Goal: Task Accomplishment & Management: Use online tool/utility

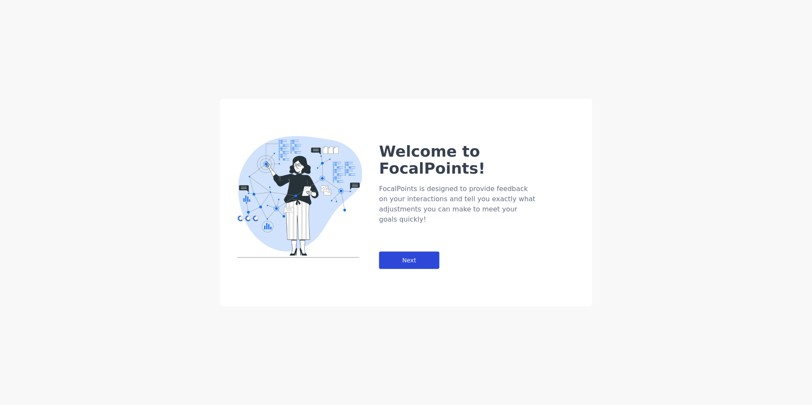
click at [410, 252] on div "Next" at bounding box center [409, 260] width 60 height 17
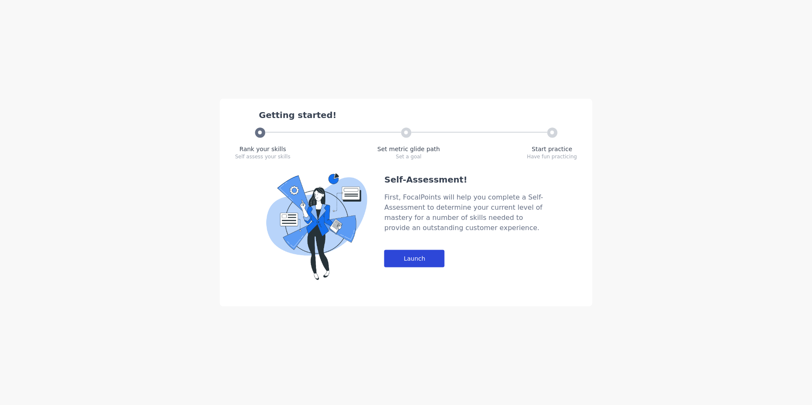
click at [418, 254] on div "Launch" at bounding box center [414, 258] width 60 height 17
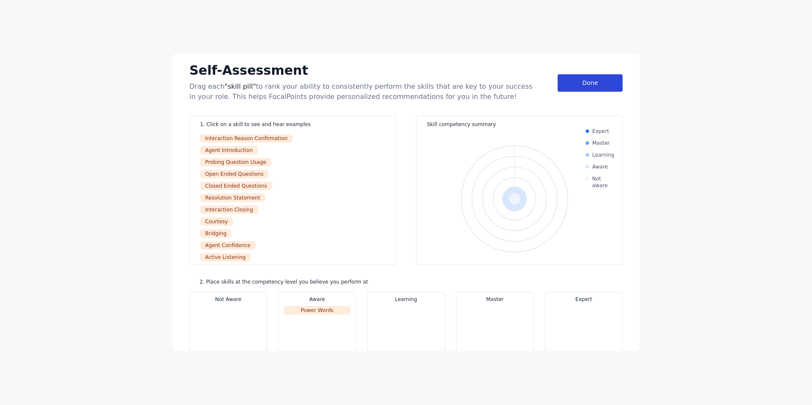
click at [601, 82] on div "Done" at bounding box center [590, 82] width 65 height 17
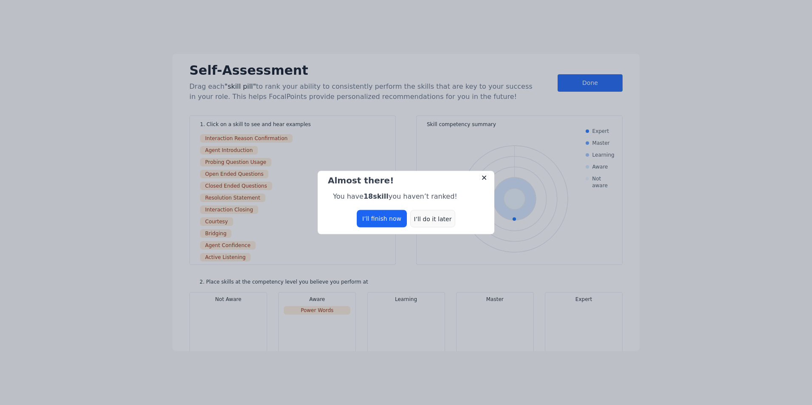
click at [424, 218] on div "I’ll do it later" at bounding box center [432, 218] width 45 height 17
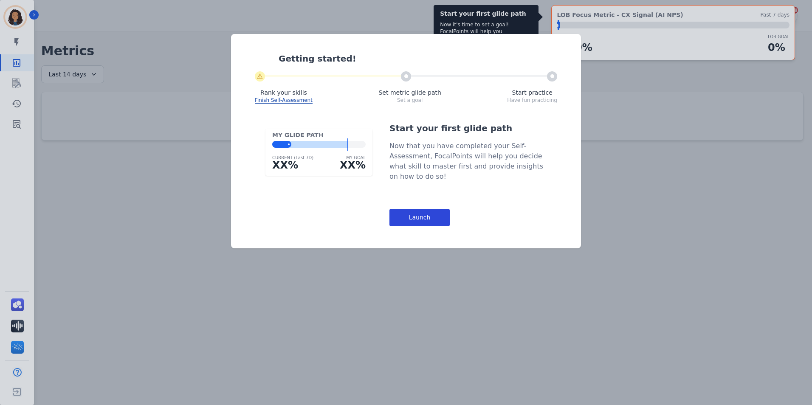
click at [423, 222] on div "Launch" at bounding box center [420, 217] width 60 height 17
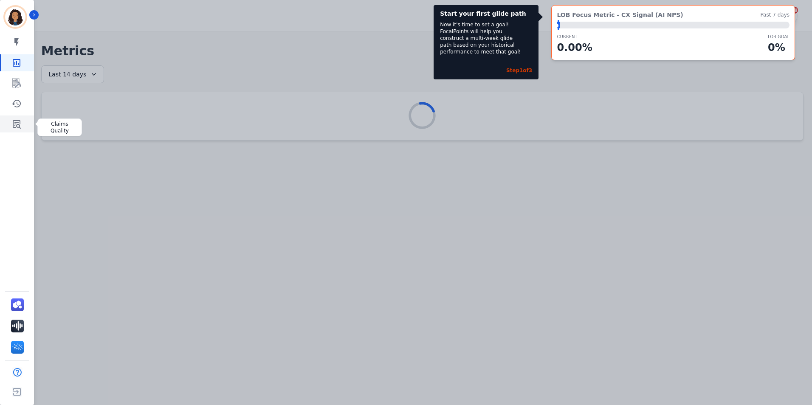
click at [18, 120] on icon "Sidebar" at bounding box center [17, 124] width 8 height 8
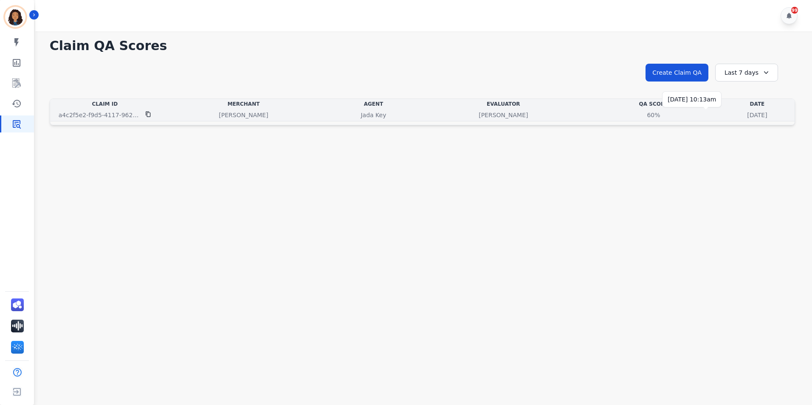
click at [747, 113] on p "[DATE]" at bounding box center [757, 115] width 20 height 8
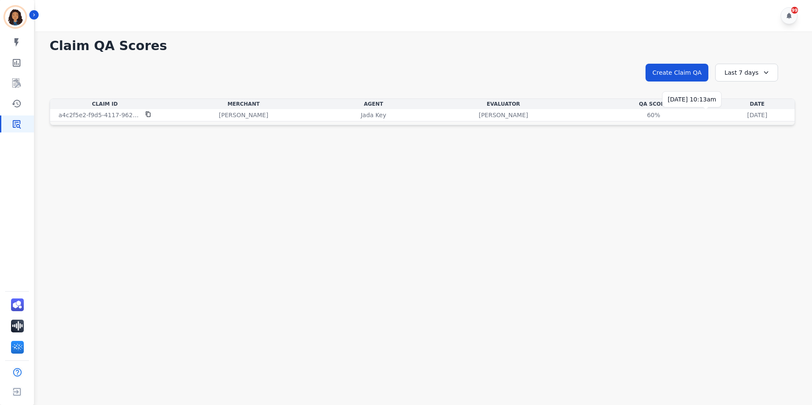
drag, startPoint x: 703, startPoint y: 113, endPoint x: 682, endPoint y: 154, distance: 46.2
click at [682, 154] on main "**********" at bounding box center [423, 233] width 780 height 405
click at [750, 76] on div "Last 7 days" at bounding box center [746, 73] width 63 height 18
click at [747, 147] on li "Last 30 days" at bounding box center [752, 145] width 42 height 8
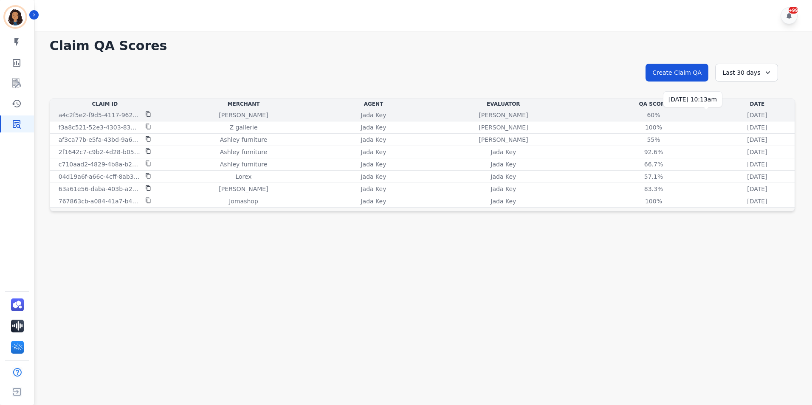
click at [747, 112] on p "[DATE]" at bounding box center [757, 115] width 20 height 8
click at [635, 115] on div "60%" at bounding box center [654, 115] width 38 height 8
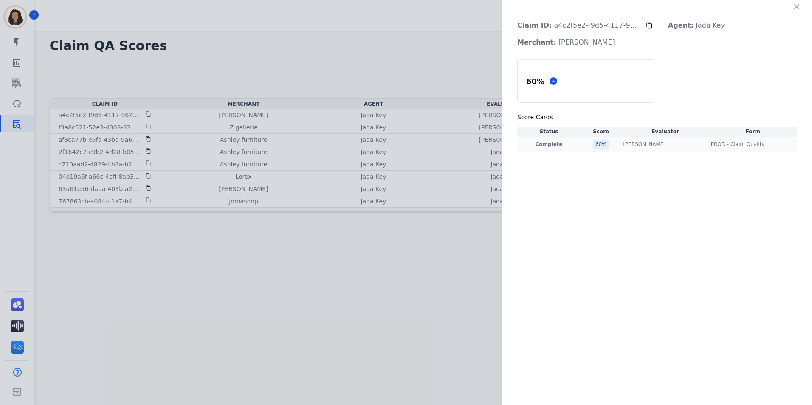
click at [678, 145] on div "Andrea Bilbrey Andrea Bilbrey" at bounding box center [665, 144] width 84 height 7
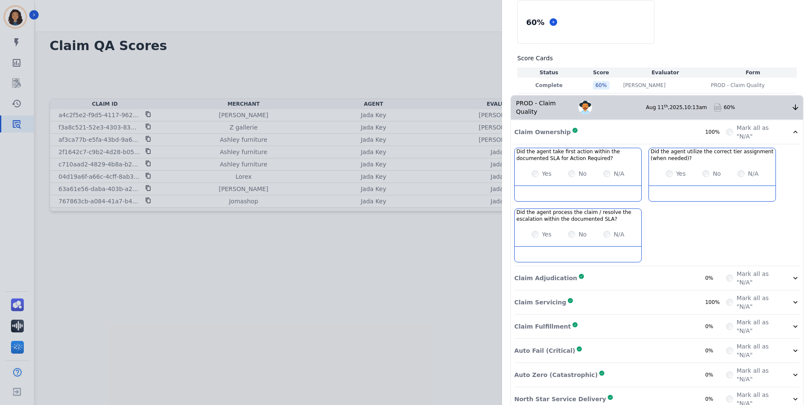
scroll to position [66, 0]
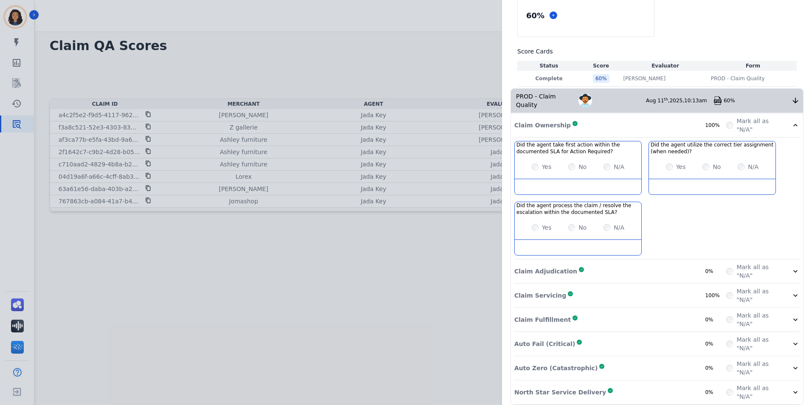
click at [785, 263] on div "Mark all as "N/A"" at bounding box center [762, 271] width 73 height 17
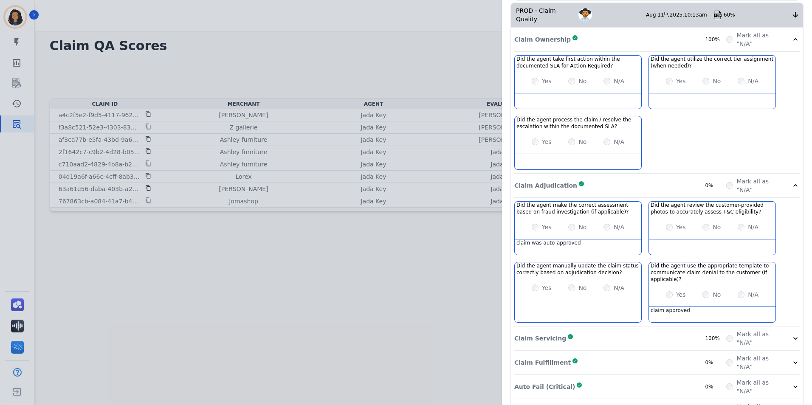
scroll to position [195, 0]
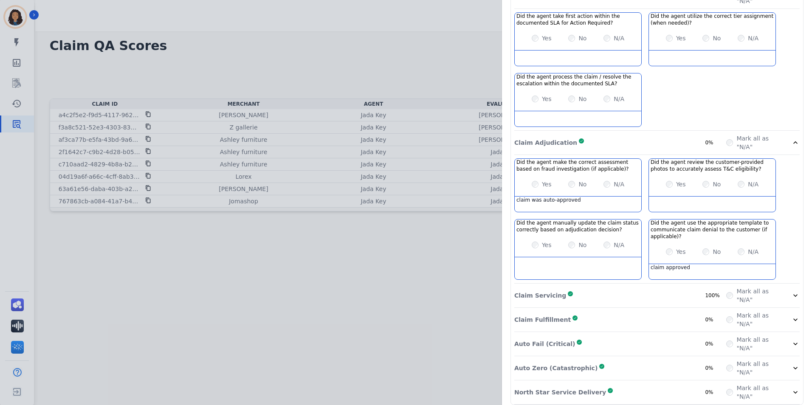
click at [644, 288] on div "Claim Servicing Complete 100%" at bounding box center [620, 295] width 212 height 17
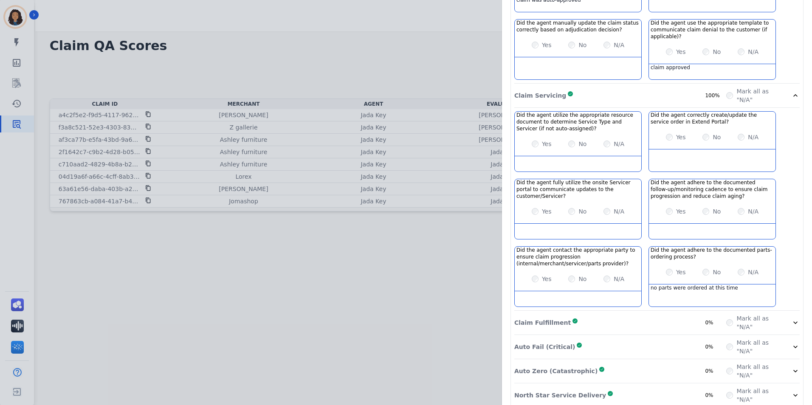
scroll to position [398, 0]
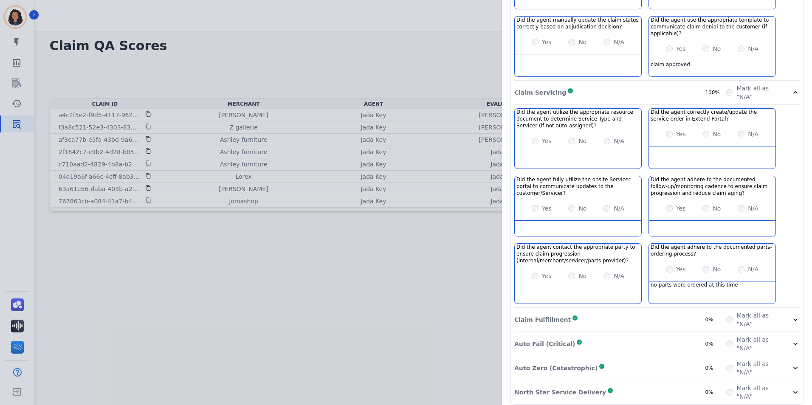
click at [618, 312] on div "Claim Fulfillment Complete 0%" at bounding box center [620, 319] width 212 height 17
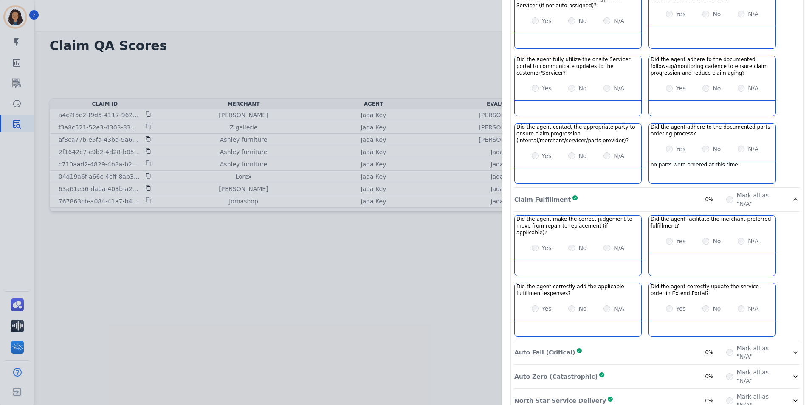
scroll to position [520, 0]
click at [629, 342] on div "Auto Fail (Critical) Complete 0%" at bounding box center [620, 350] width 212 height 17
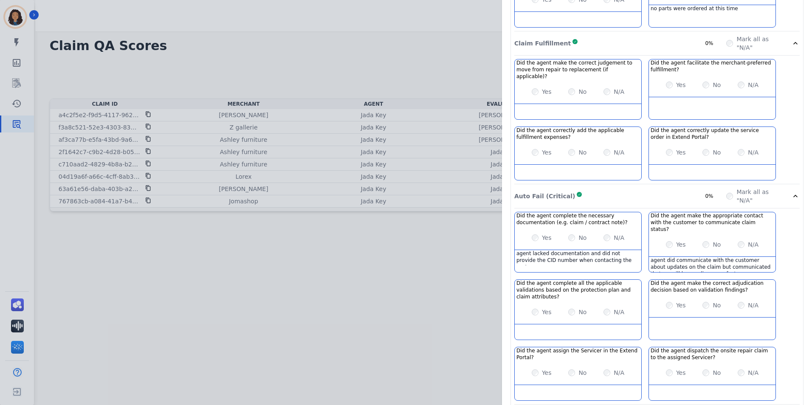
scroll to position [702, 0]
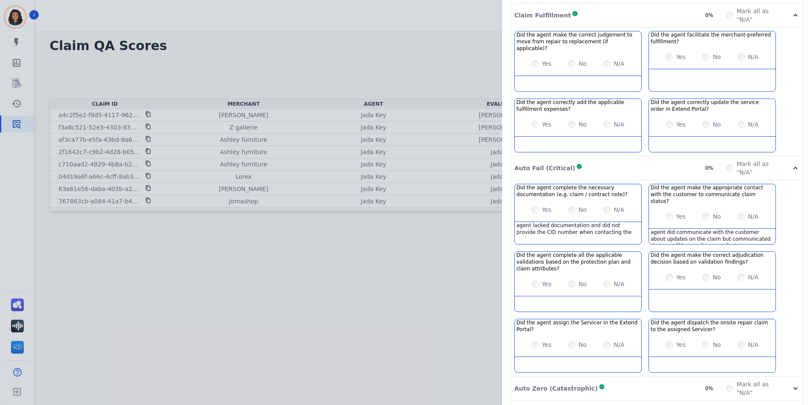
click at [651, 380] on div "Auto Zero (Catastrophic) Complete 0%" at bounding box center [620, 388] width 212 height 17
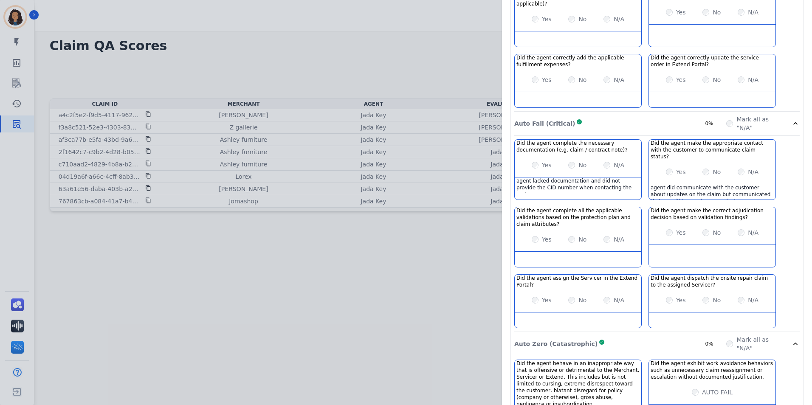
scroll to position [791, 0]
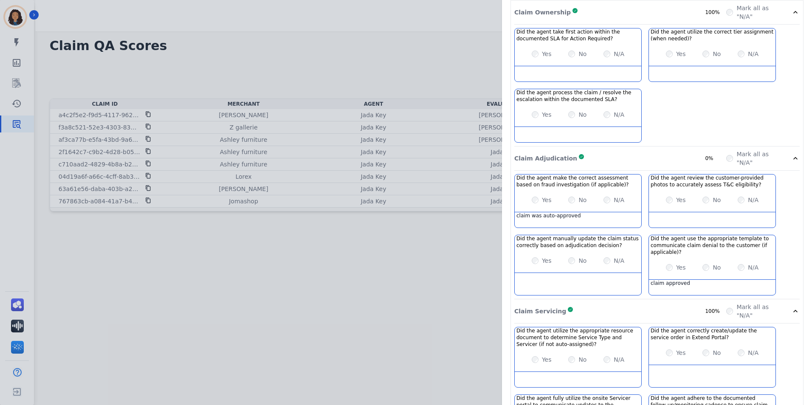
scroll to position [0, 0]
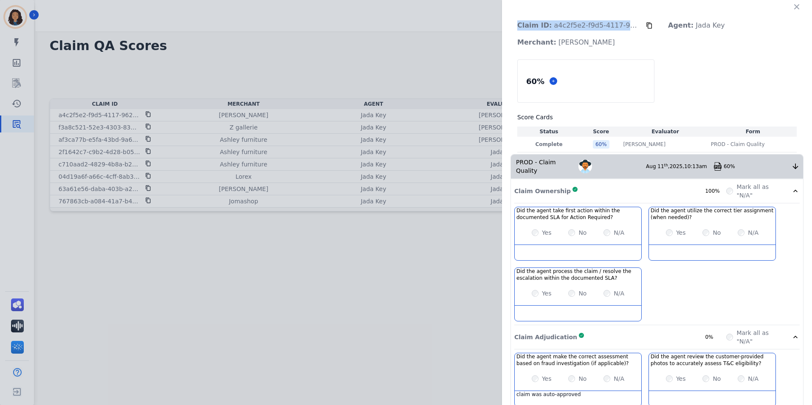
drag, startPoint x: 512, startPoint y: 22, endPoint x: 633, endPoint y: 26, distance: 120.7
click at [633, 26] on p "Claim ID: a4c2f5e2-f9d5-4117-9620-17e7caba860c" at bounding box center [579, 25] width 136 height 17
drag, startPoint x: 633, startPoint y: 26, endPoint x: 503, endPoint y: 51, distance: 131.8
click at [647, 23] on icon at bounding box center [650, 26] width 6 height 6
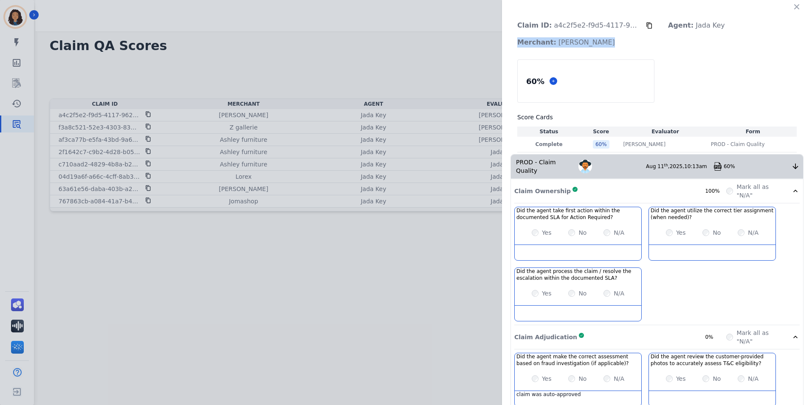
click at [646, 24] on icon at bounding box center [649, 25] width 7 height 7
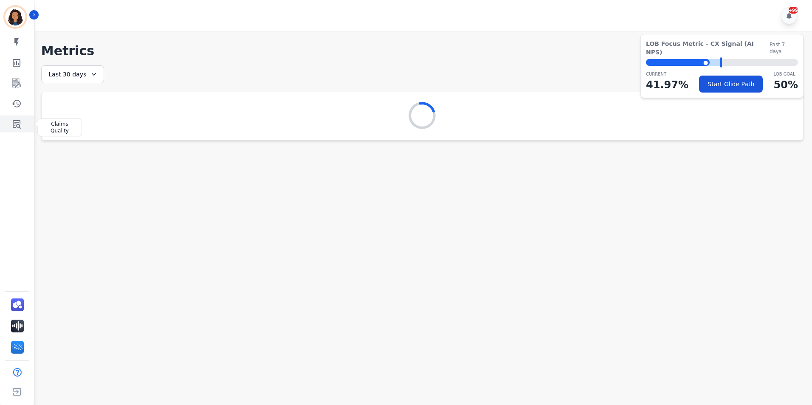
click at [19, 120] on icon "Sidebar" at bounding box center [16, 124] width 10 height 10
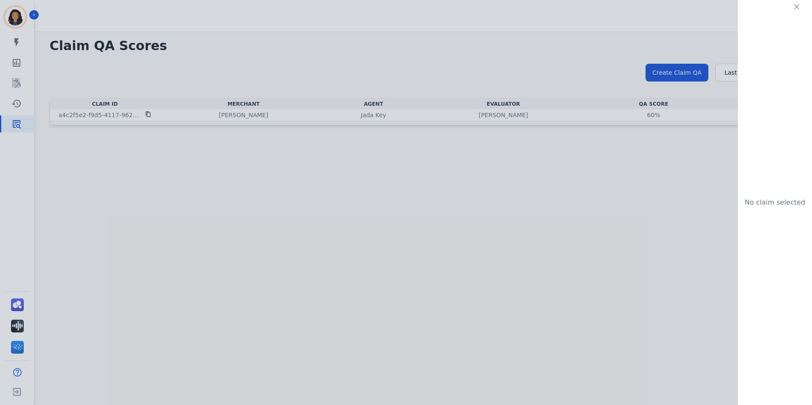
click at [645, 114] on div "No claim selected" at bounding box center [406, 202] width 812 height 405
click at [797, 5] on icon "button" at bounding box center [797, 7] width 8 height 8
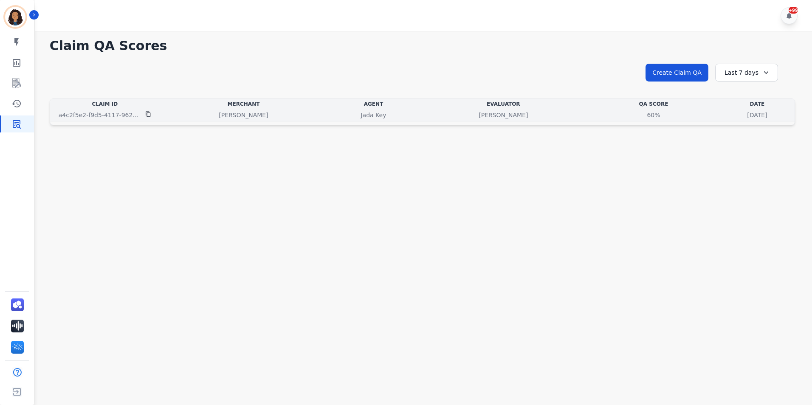
click at [729, 120] on td "2 days and 1 hour ago Mon, Aug 11, 2025 - 10:13am" at bounding box center [757, 115] width 75 height 12
click at [747, 114] on p "[DATE]" at bounding box center [757, 115] width 20 height 8
click at [329, 115] on div "Jada Key" at bounding box center [373, 115] width 88 height 8
click at [722, 116] on div "2 days and 1 hour ago Mon, Aug 11, 2025 - 10:13am" at bounding box center [757, 115] width 71 height 8
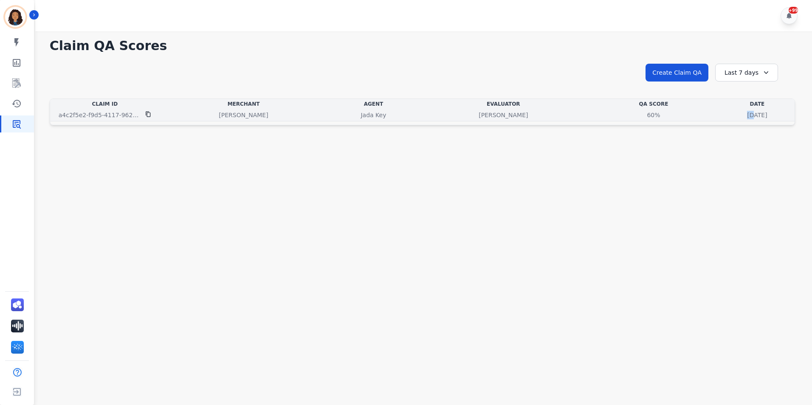
click at [722, 116] on div "2 days and 1 hour ago Mon, Aug 11, 2025 - 10:13am" at bounding box center [757, 115] width 71 height 8
click at [165, 121] on td "[PERSON_NAME]" at bounding box center [244, 115] width 168 height 12
click at [167, 113] on div "[PERSON_NAME]" at bounding box center [243, 115] width 164 height 8
click at [252, 113] on p "[PERSON_NAME]" at bounding box center [243, 115] width 49 height 8
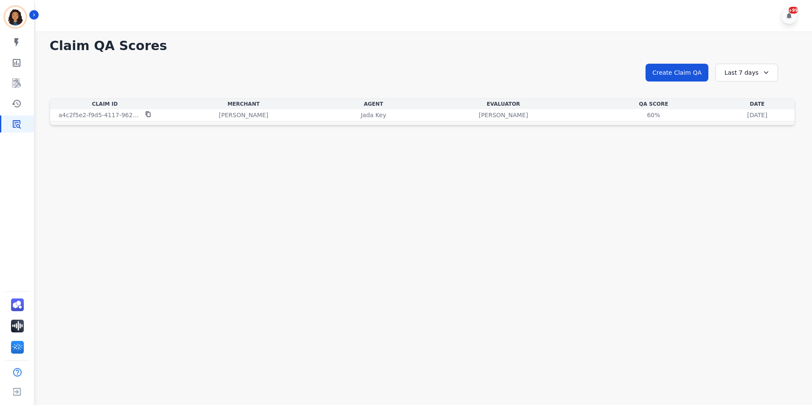
click at [588, 107] on th "QA Score" at bounding box center [654, 104] width 133 height 10
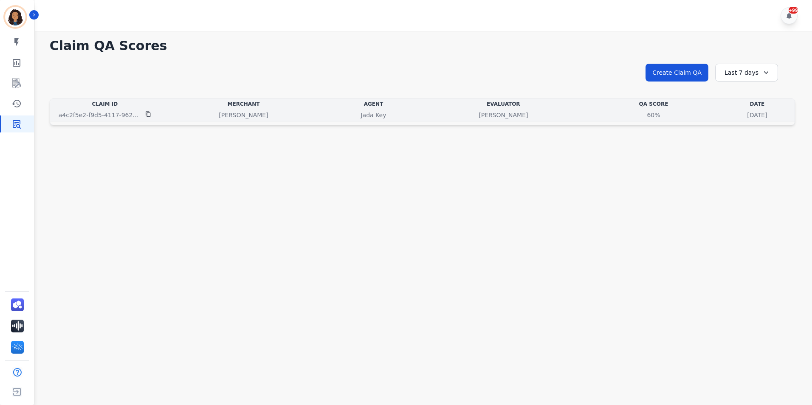
click at [493, 116] on div "[PERSON_NAME]" at bounding box center [503, 115] width 164 height 8
click at [616, 121] on td "60% See QA score details" at bounding box center [654, 115] width 133 height 12
drag, startPoint x: 502, startPoint y: 118, endPoint x: 435, endPoint y: 118, distance: 66.7
click at [435, 118] on tr "a4c2f5e2-f9d5-4117-9620-17e7caba860c Ashley - Reguard Jada Key Andrea Bilbrey 6…" at bounding box center [422, 115] width 745 height 12
click at [232, 112] on p "[PERSON_NAME]" at bounding box center [243, 115] width 49 height 8
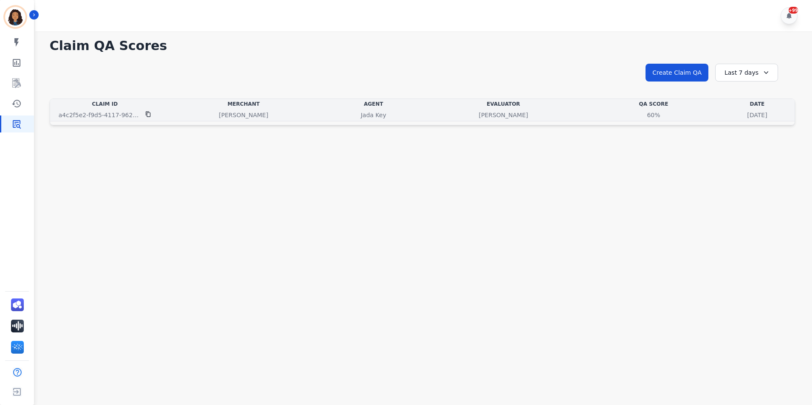
click at [232, 112] on p "[PERSON_NAME]" at bounding box center [243, 115] width 49 height 8
drag, startPoint x: 232, startPoint y: 112, endPoint x: 639, endPoint y: 113, distance: 407.0
click at [722, 113] on div "2 days and 1 hour ago Mon, Aug 11, 2025 - 10:13am" at bounding box center [757, 115] width 71 height 8
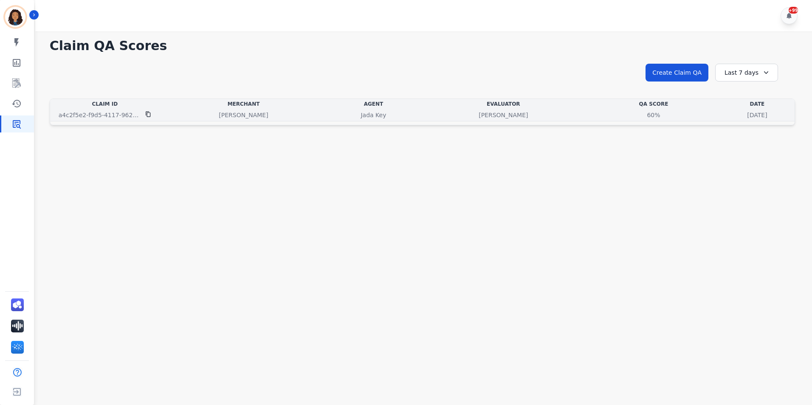
click at [722, 117] on div "2 days and 1 hour ago Mon, Aug 11, 2025 - 10:13am" at bounding box center [757, 115] width 71 height 8
click at [722, 113] on div "2 days and 1 hour ago Mon, Aug 11, 2025 - 10:13am" at bounding box center [757, 115] width 71 height 8
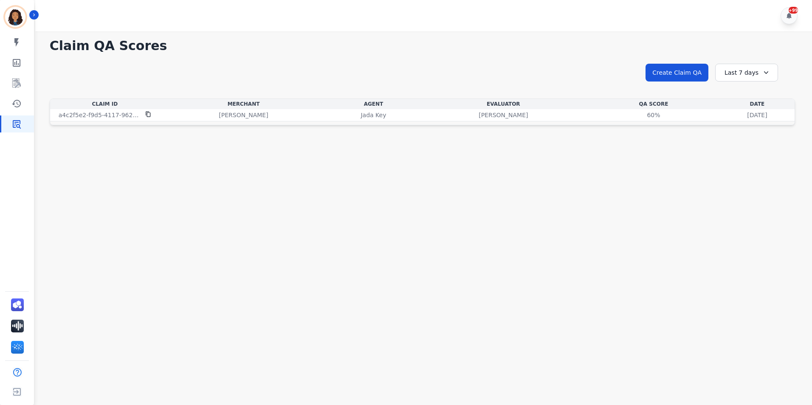
click at [775, 72] on div "Last 7 days" at bounding box center [746, 73] width 63 height 18
click at [758, 141] on li "Last 30 days" at bounding box center [752, 145] width 42 height 8
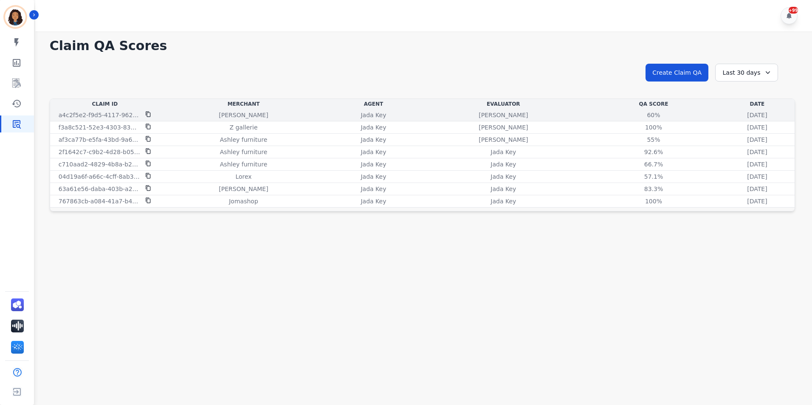
click at [600, 118] on div "60% See QA score details" at bounding box center [653, 115] width 129 height 8
click at [759, 119] on div "2 days and 1 hour ago Mon, Aug 11, 2025 - 10:13am" at bounding box center [757, 115] width 71 height 8
click at [219, 116] on p "[PERSON_NAME]" at bounding box center [243, 115] width 49 height 8
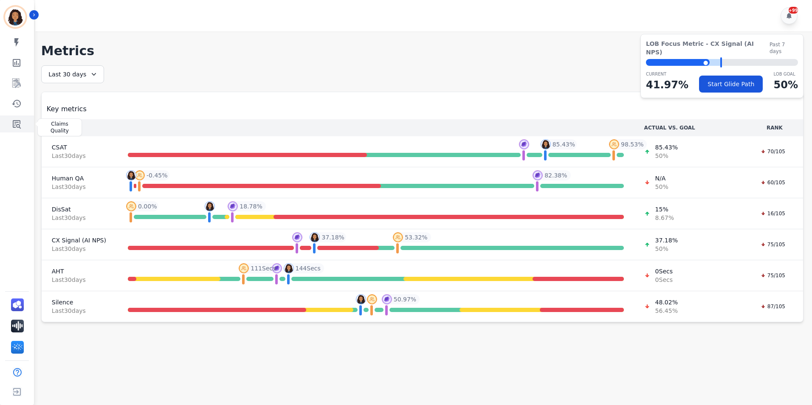
click at [15, 121] on icon "Sidebar" at bounding box center [17, 124] width 8 height 8
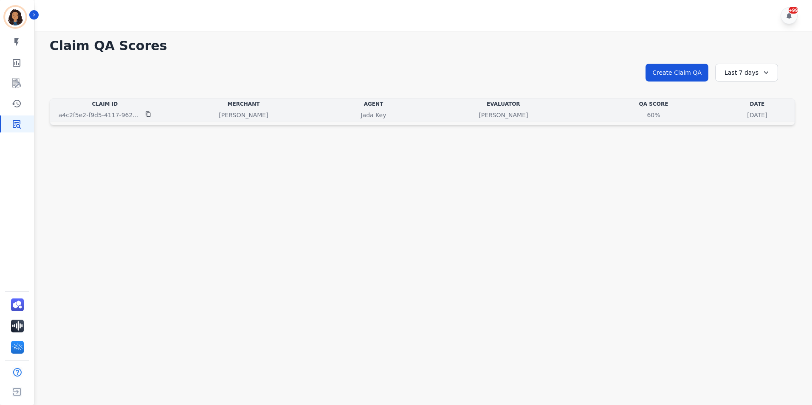
click at [589, 118] on div "60% See QA score details" at bounding box center [653, 115] width 129 height 8
click at [589, 115] on div "60% See QA score details" at bounding box center [653, 115] width 129 height 8
drag, startPoint x: 531, startPoint y: 115, endPoint x: 659, endPoint y: 113, distance: 128.3
click at [722, 113] on div "2 days and 1 hour ago Mon, Aug 11, 2025 - 10:13am" at bounding box center [757, 115] width 71 height 8
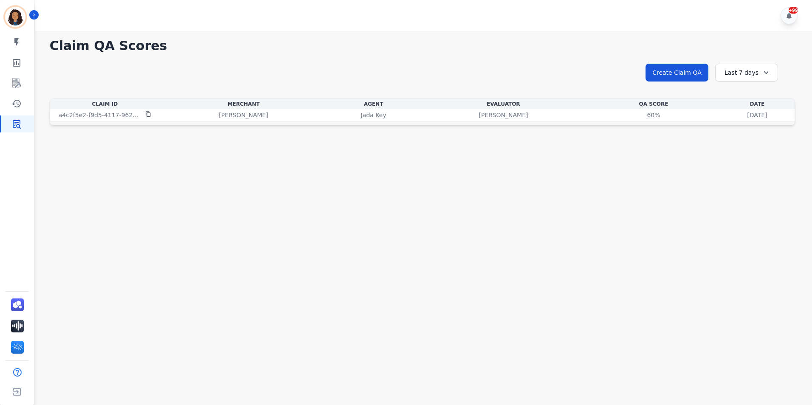
click at [755, 79] on div "Last 7 days" at bounding box center [746, 73] width 63 height 18
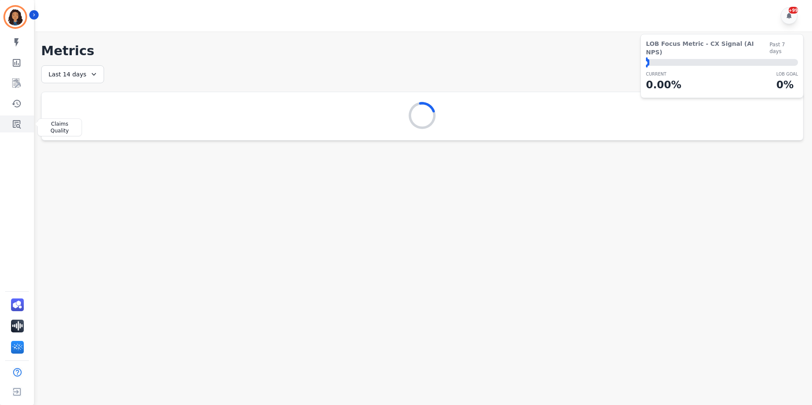
click at [19, 124] on icon "Sidebar" at bounding box center [16, 124] width 10 height 10
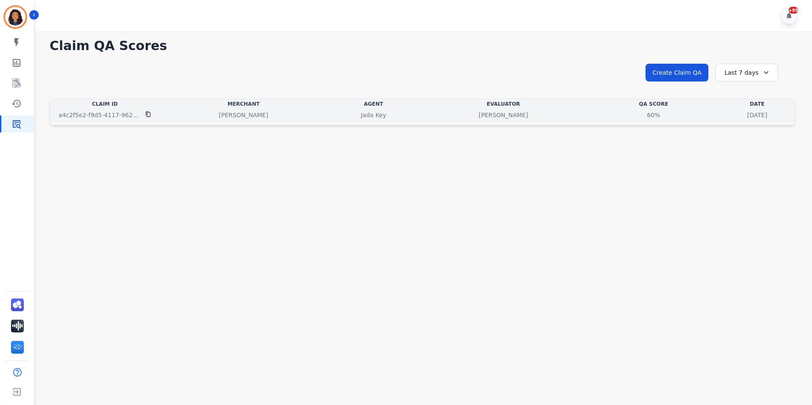
click at [186, 114] on div "[PERSON_NAME]" at bounding box center [243, 115] width 164 height 8
click at [635, 115] on div "60%" at bounding box center [654, 115] width 38 height 8
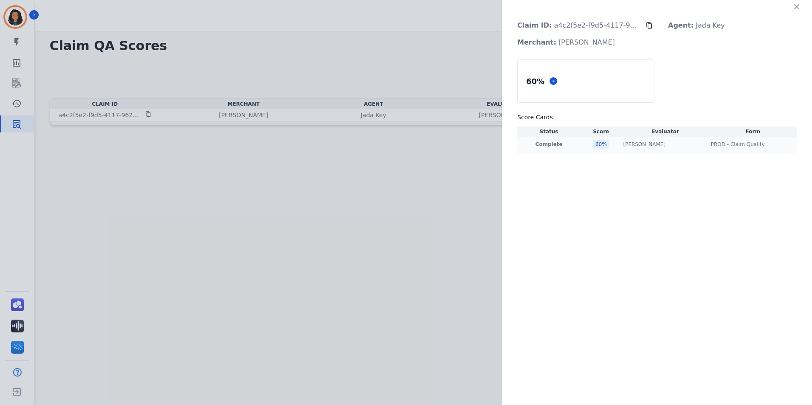
click at [597, 145] on div "60 %" at bounding box center [601, 144] width 17 height 8
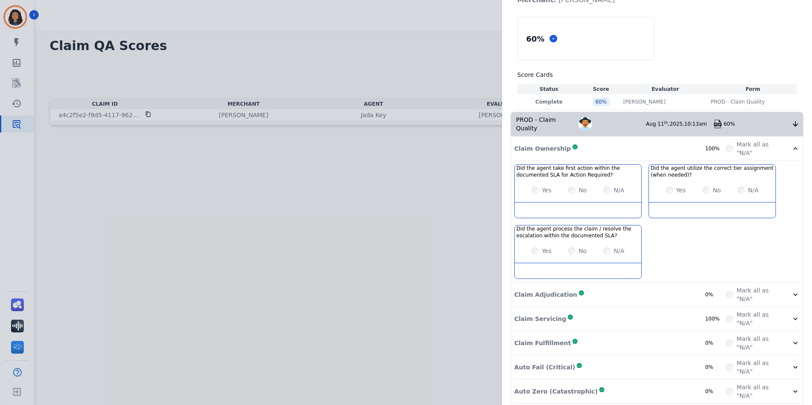
scroll to position [66, 0]
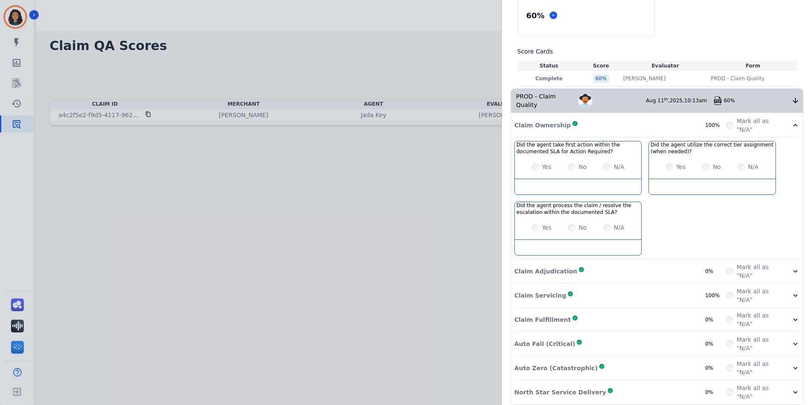
click at [786, 264] on div "Mark all as "N/A"" at bounding box center [762, 271] width 73 height 17
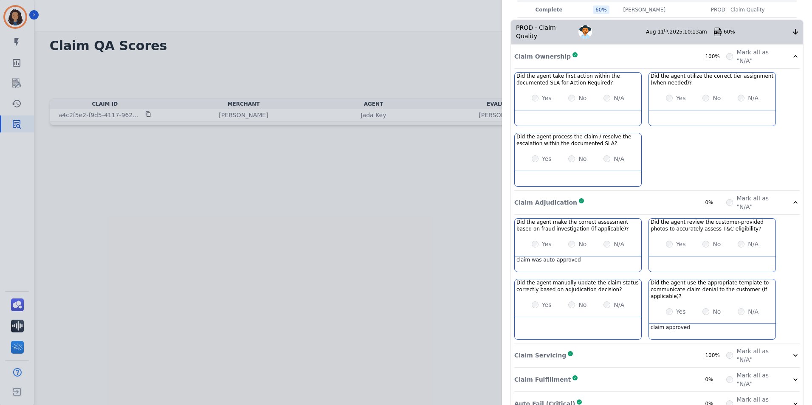
scroll to position [195, 0]
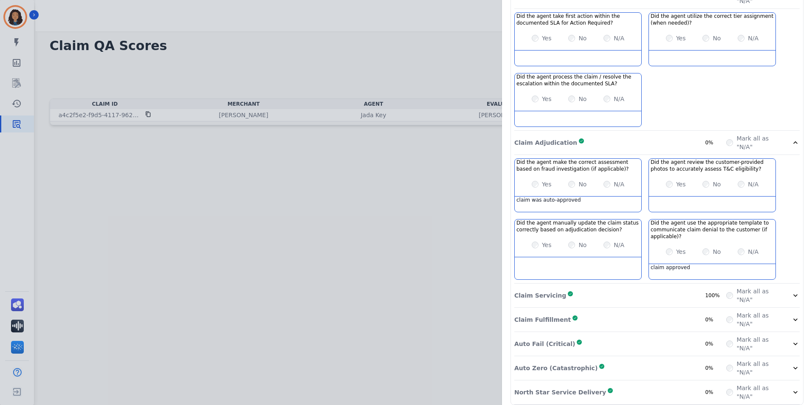
click at [779, 287] on div "Mark all as "N/A"" at bounding box center [762, 295] width 73 height 17
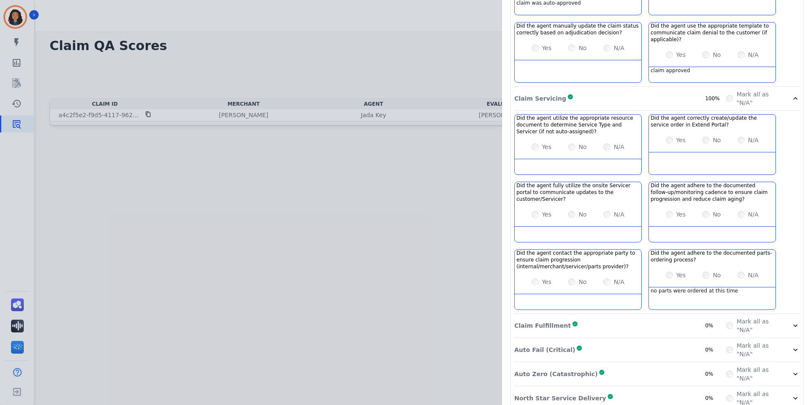
scroll to position [398, 0]
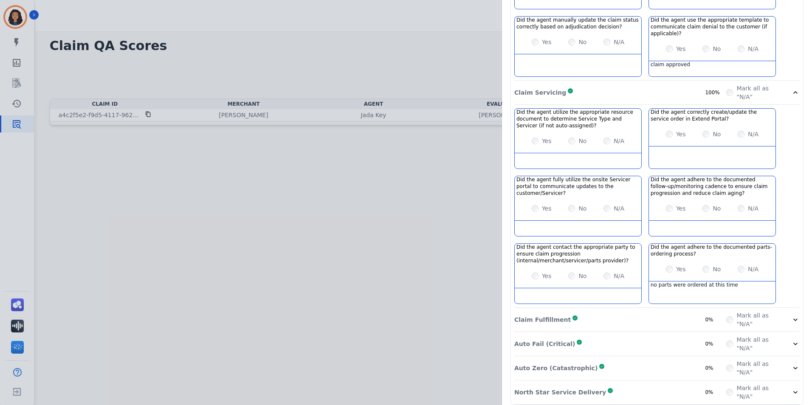
click at [791, 316] on div at bounding box center [795, 319] width 8 height 17
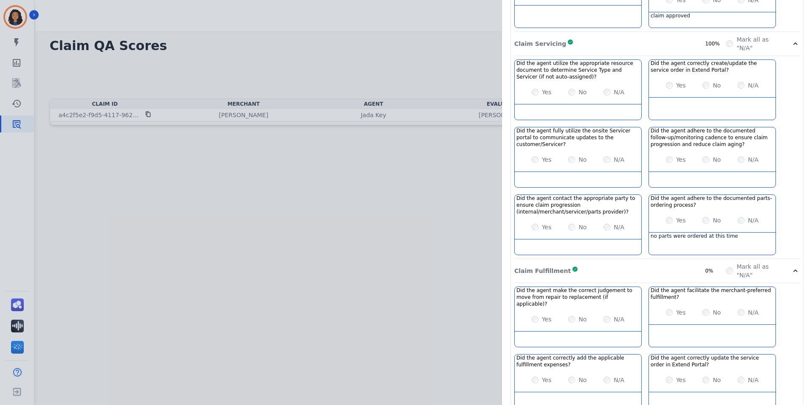
scroll to position [520, 0]
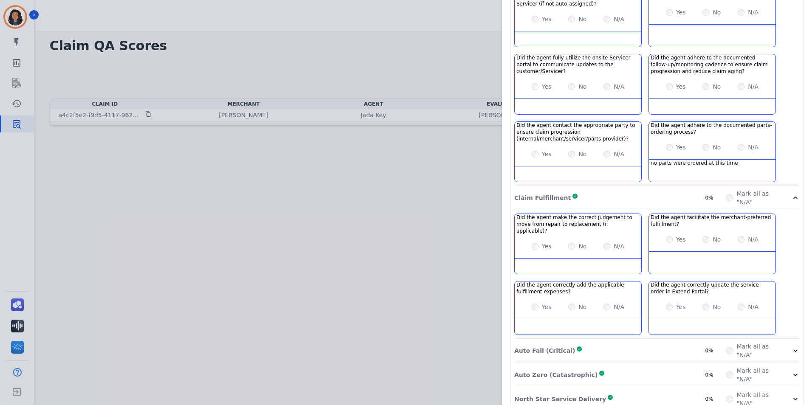
click at [791, 342] on div at bounding box center [795, 350] width 8 height 17
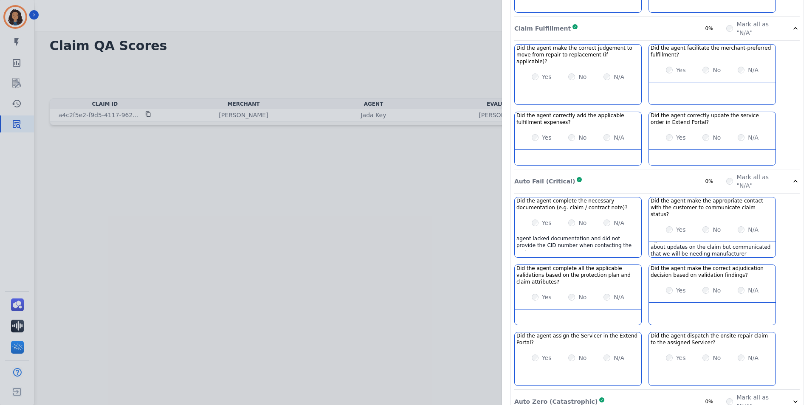
scroll to position [702, 0]
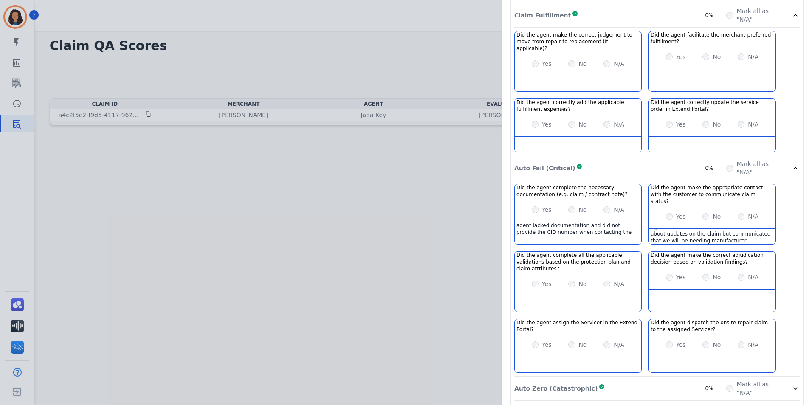
click at [794, 384] on icon at bounding box center [795, 388] width 8 height 8
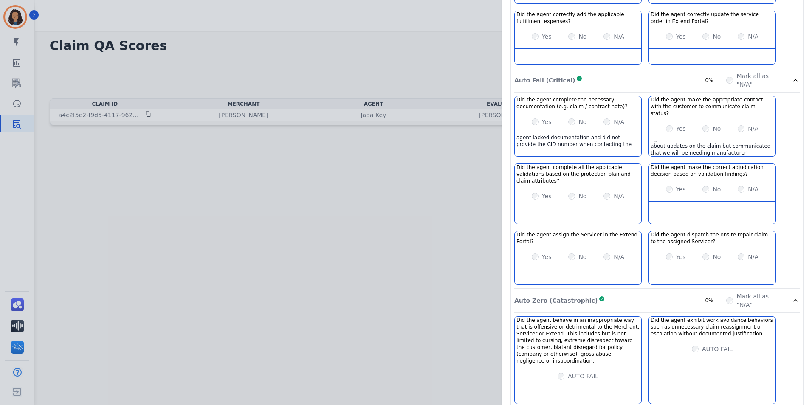
scroll to position [791, 0]
click at [791, 296] on icon at bounding box center [795, 300] width 8 height 8
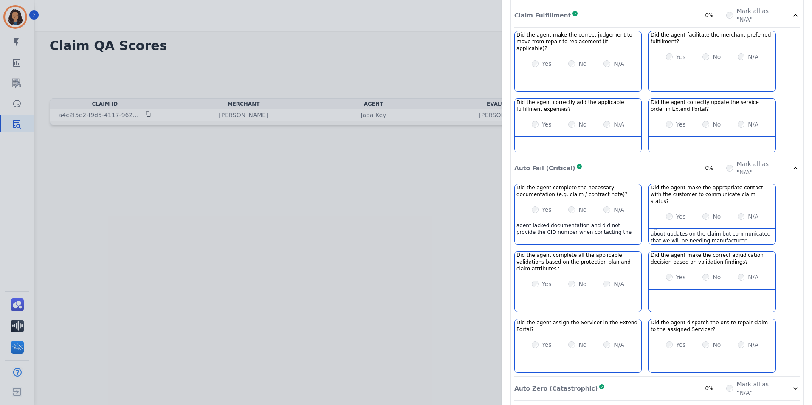
click at [791, 405] on icon at bounding box center [795, 413] width 8 height 8
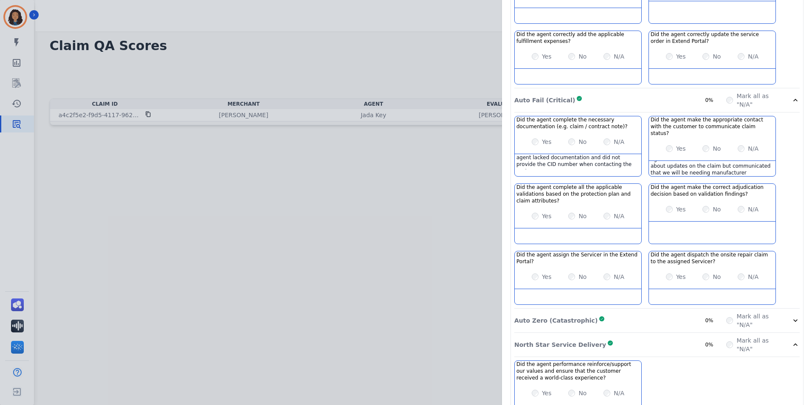
click at [787, 336] on div "Mark all as "N/A"" at bounding box center [762, 344] width 73 height 17
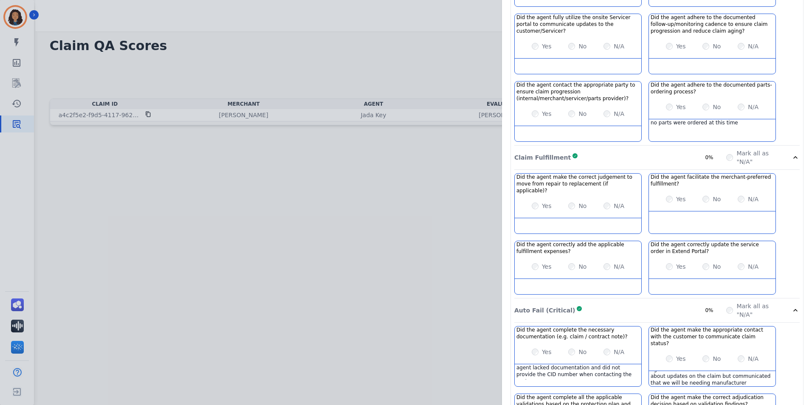
scroll to position [405, 0]
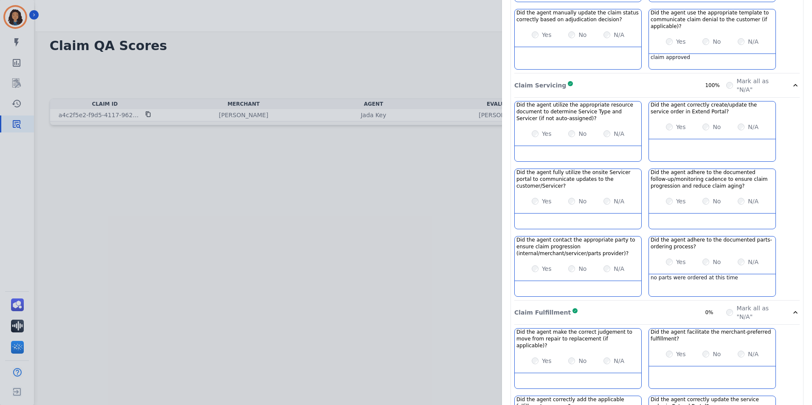
click at [785, 308] on div "Mark all as "N/A"" at bounding box center [762, 312] width 73 height 17
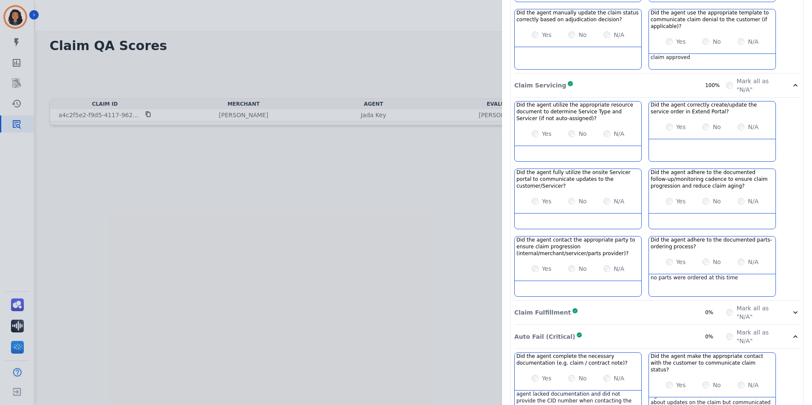
click at [794, 336] on icon at bounding box center [796, 337] width 4 height 3
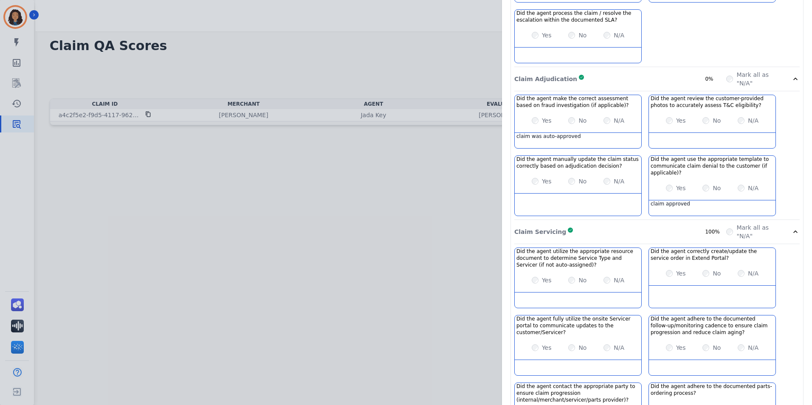
scroll to position [228, 0]
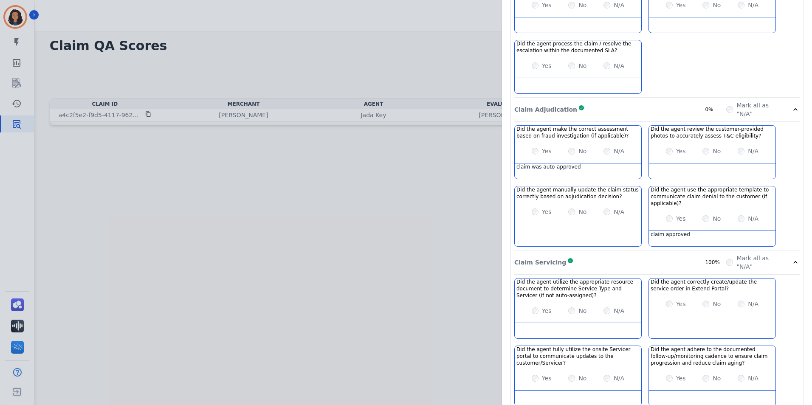
click at [793, 258] on icon at bounding box center [795, 262] width 8 height 8
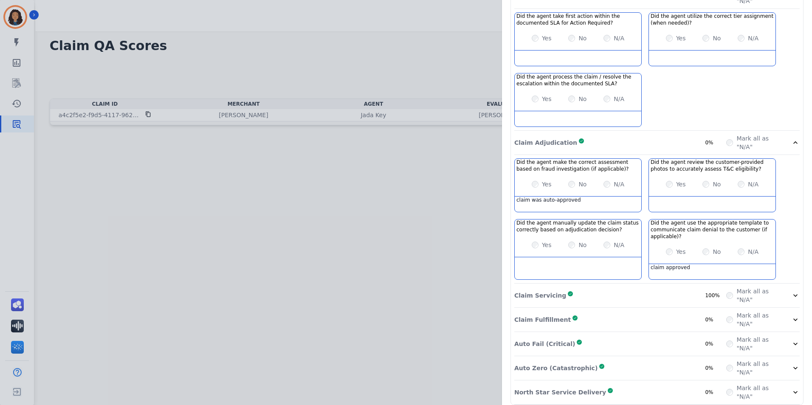
click at [788, 134] on div "Mark all as "N/A"" at bounding box center [762, 142] width 73 height 17
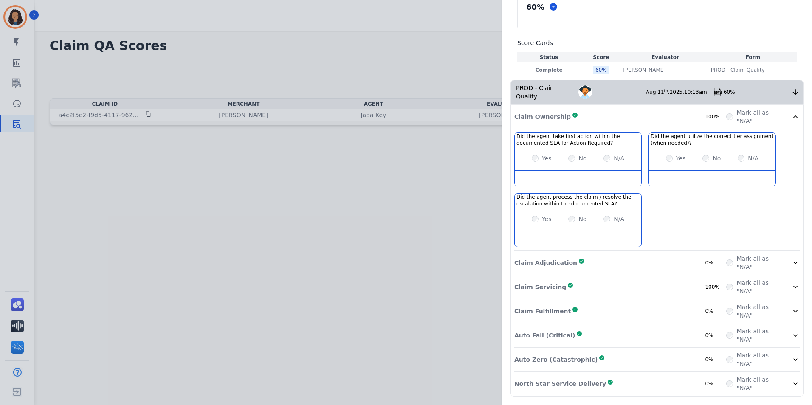
scroll to position [66, 0]
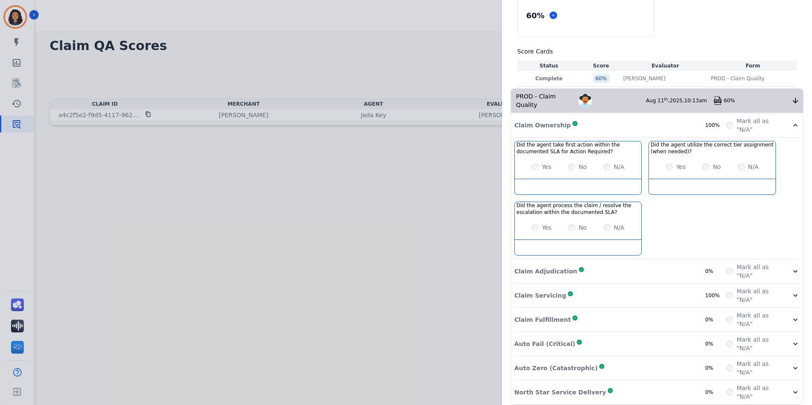
click at [783, 118] on div "Mark all as "N/A"" at bounding box center [762, 125] width 73 height 17
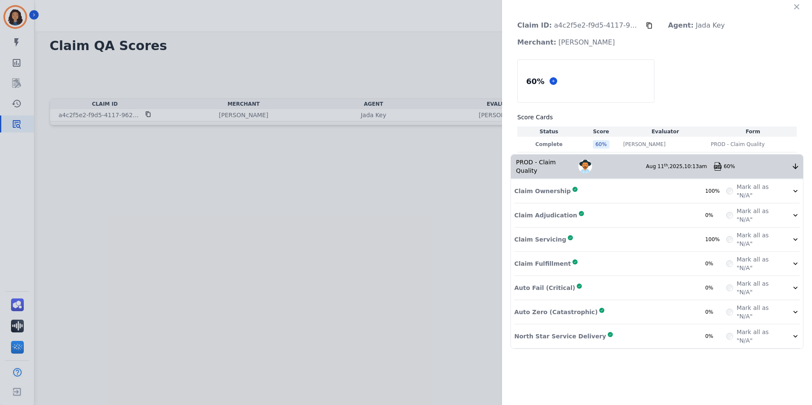
click at [382, 200] on div "Claim ID: a4c2f5e2-f9d5-4117-9620-17e7caba860c Agent: Jada Key Merchant: [PERSO…" at bounding box center [406, 202] width 812 height 405
click at [797, 8] on icon "button" at bounding box center [796, 6] width 5 height 5
